Goal: Transaction & Acquisition: Obtain resource

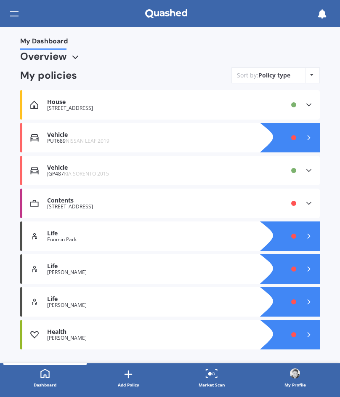
click at [212, 382] on div "Market Scan" at bounding box center [212, 385] width 27 height 8
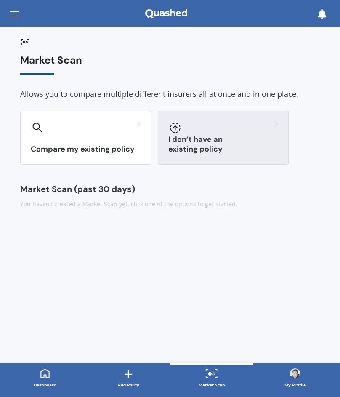
click at [236, 122] on div at bounding box center [224, 127] width 110 height 13
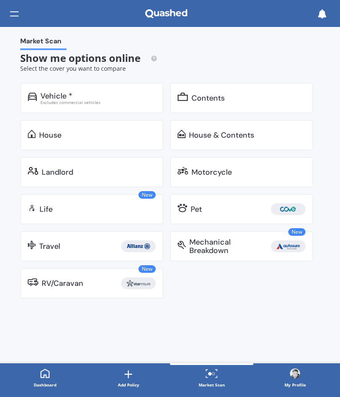
click at [82, 284] on div "RV/Caravan" at bounding box center [63, 283] width 42 height 8
click at [73, 292] on div "New RV/Caravan" at bounding box center [91, 283] width 143 height 30
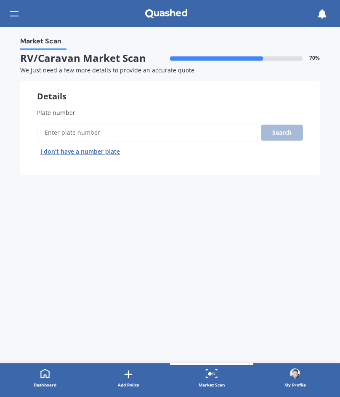
click at [15, 17] on div at bounding box center [14, 14] width 8 height 16
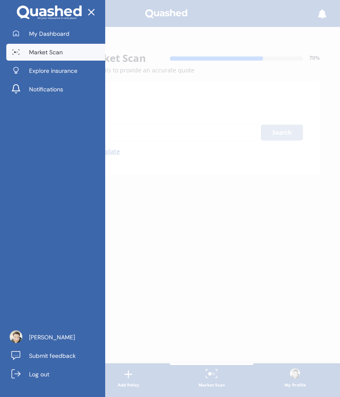
click at [35, 53] on span "Market Scan" at bounding box center [46, 52] width 34 height 8
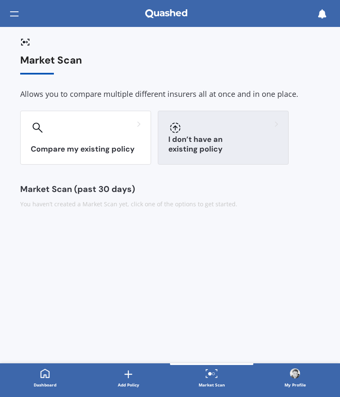
click at [203, 144] on div "I don’t have an existing policy" at bounding box center [223, 138] width 131 height 54
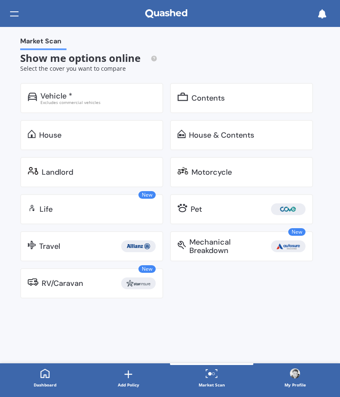
click at [89, 295] on div "New RV/Caravan" at bounding box center [91, 283] width 143 height 30
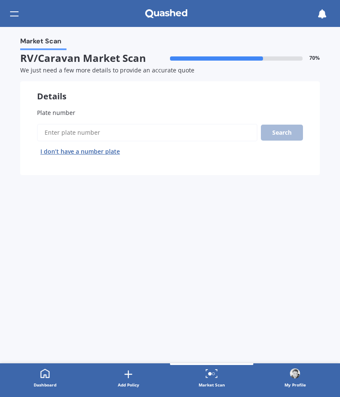
click at [134, 134] on input "Plate number" at bounding box center [147, 133] width 221 height 18
paste input "PDC562"
type input "PDC562"
click at [276, 132] on button "Search" at bounding box center [282, 133] width 42 height 16
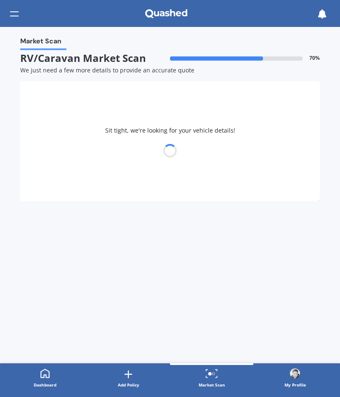
select select "LDV"
select select "DELIVER 9"
select select "02"
select select "06"
select select "1985"
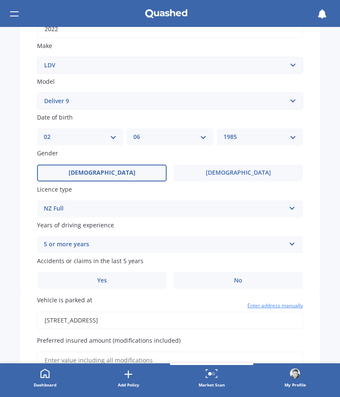
scroll to position [175, 0]
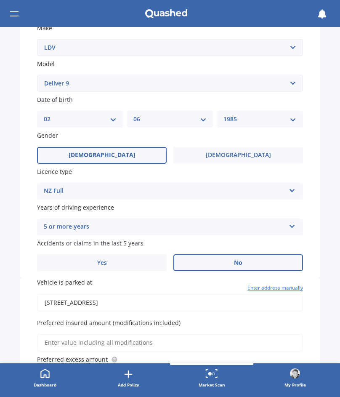
click at [208, 268] on label "No" at bounding box center [239, 262] width 130 height 17
click at [0, 0] on input "No" at bounding box center [0, 0] width 0 height 0
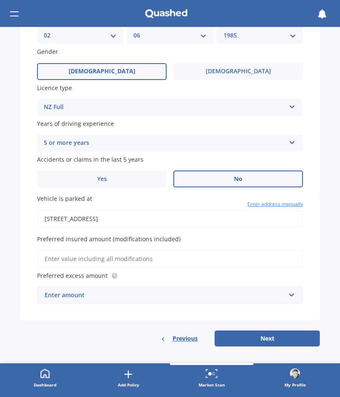
scroll to position [262, 0]
click at [93, 219] on input "[STREET_ADDRESS]" at bounding box center [170, 219] width 266 height 18
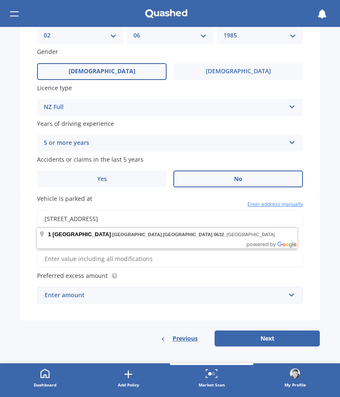
click at [87, 260] on input "Preferred insured amount (modifications included)" at bounding box center [170, 259] width 266 height 18
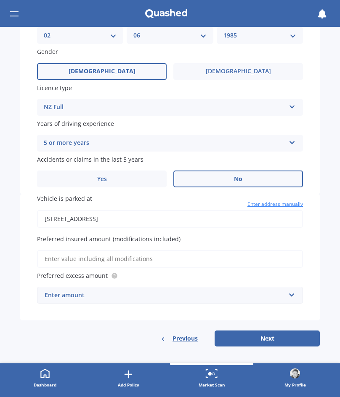
paste input "$75,000"
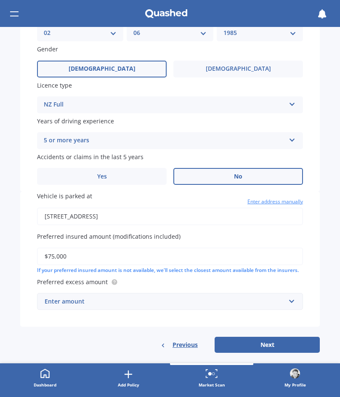
type input "$75,000"
click at [109, 218] on input "[STREET_ADDRESS]" at bounding box center [170, 217] width 266 height 18
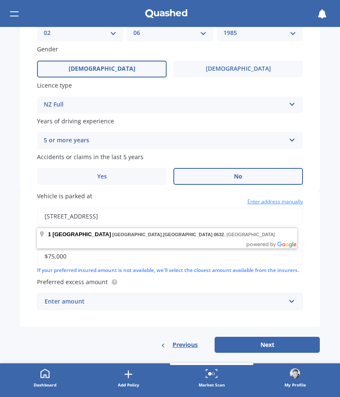
click at [109, 218] on input "[STREET_ADDRESS]" at bounding box center [170, 217] width 266 height 18
click at [132, 221] on input "[STREET_ADDRESS]" at bounding box center [170, 217] width 266 height 18
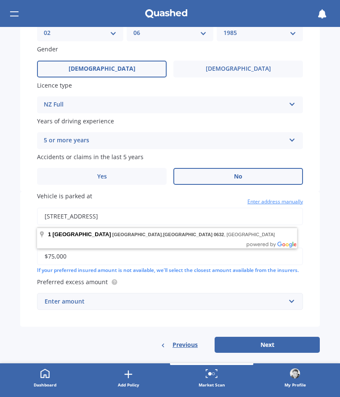
paste input "[STREET_ADDRESS]"
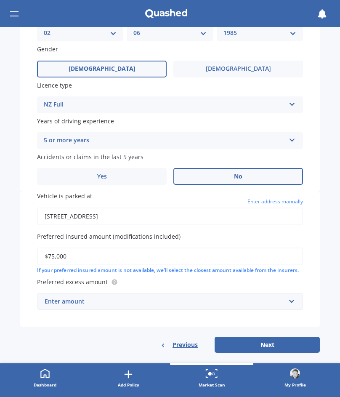
type input "[STREET_ADDRESS]"
click at [76, 306] on div "Enter amount" at bounding box center [165, 301] width 241 height 9
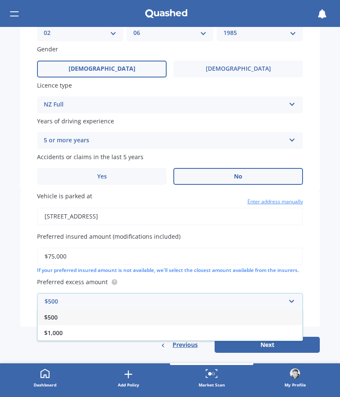
click at [74, 325] on div "$500" at bounding box center [169, 318] width 265 height 16
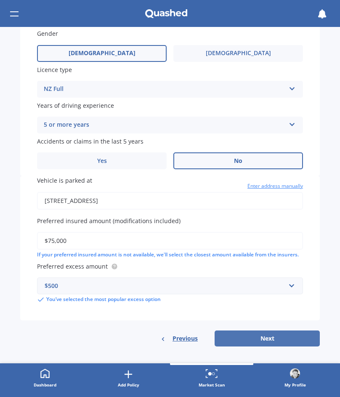
click at [254, 339] on button "Next" at bounding box center [267, 339] width 105 height 16
select select "02"
select select "06"
select select "1985"
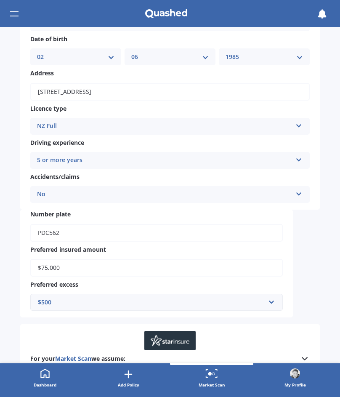
scroll to position [197, 0]
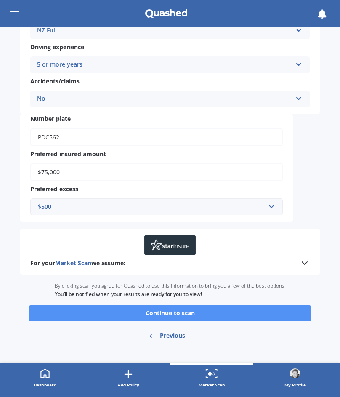
click at [271, 313] on button "Continue to scan" at bounding box center [170, 313] width 283 height 16
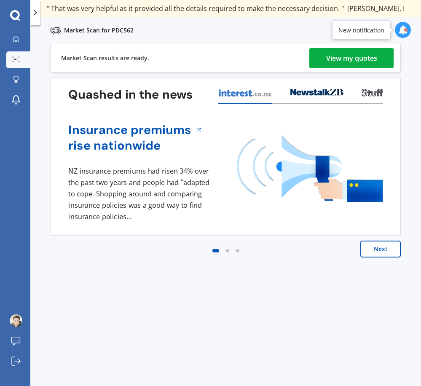
click at [340, 59] on div "View my quotes" at bounding box center [351, 58] width 51 height 20
